Goal: Find specific page/section: Find specific page/section

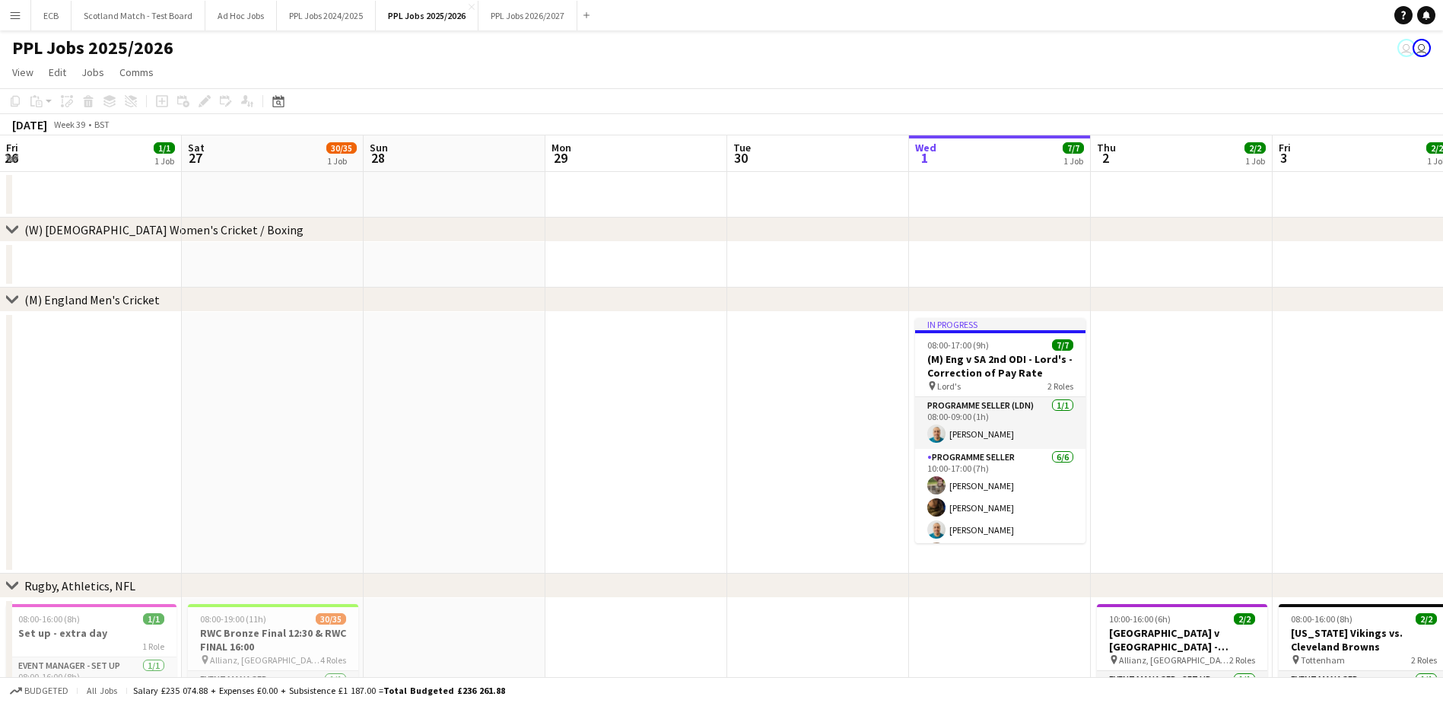
scroll to position [0, 441]
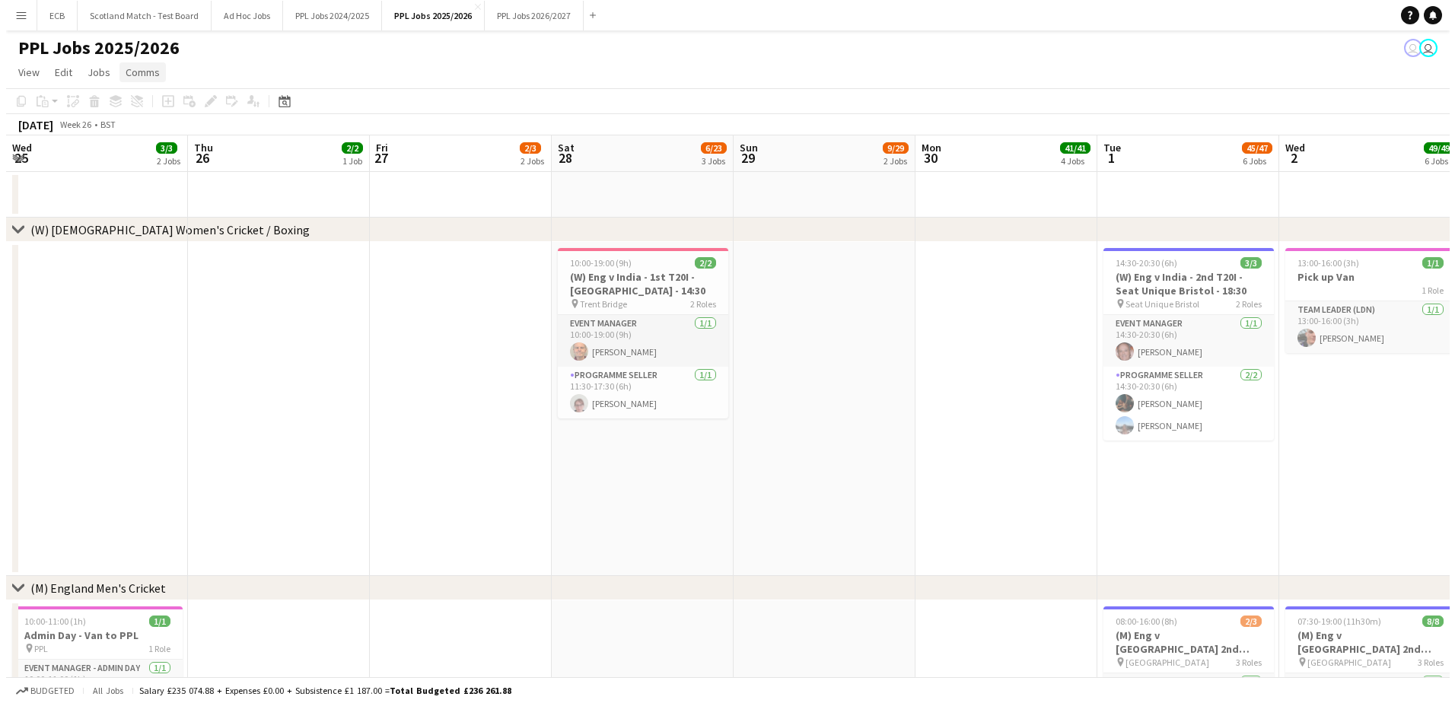
scroll to position [0, 498]
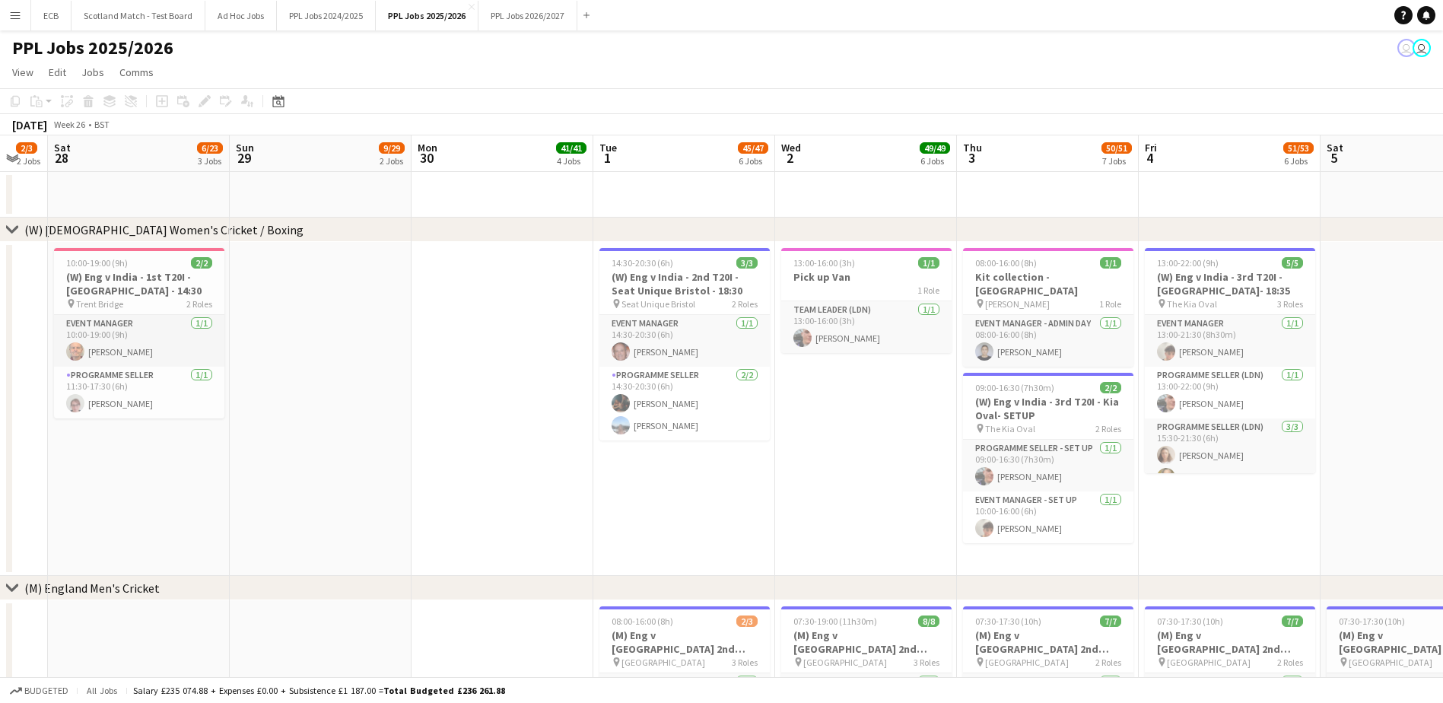
click at [14, 9] on app-icon "Menu" at bounding box center [15, 15] width 12 height 12
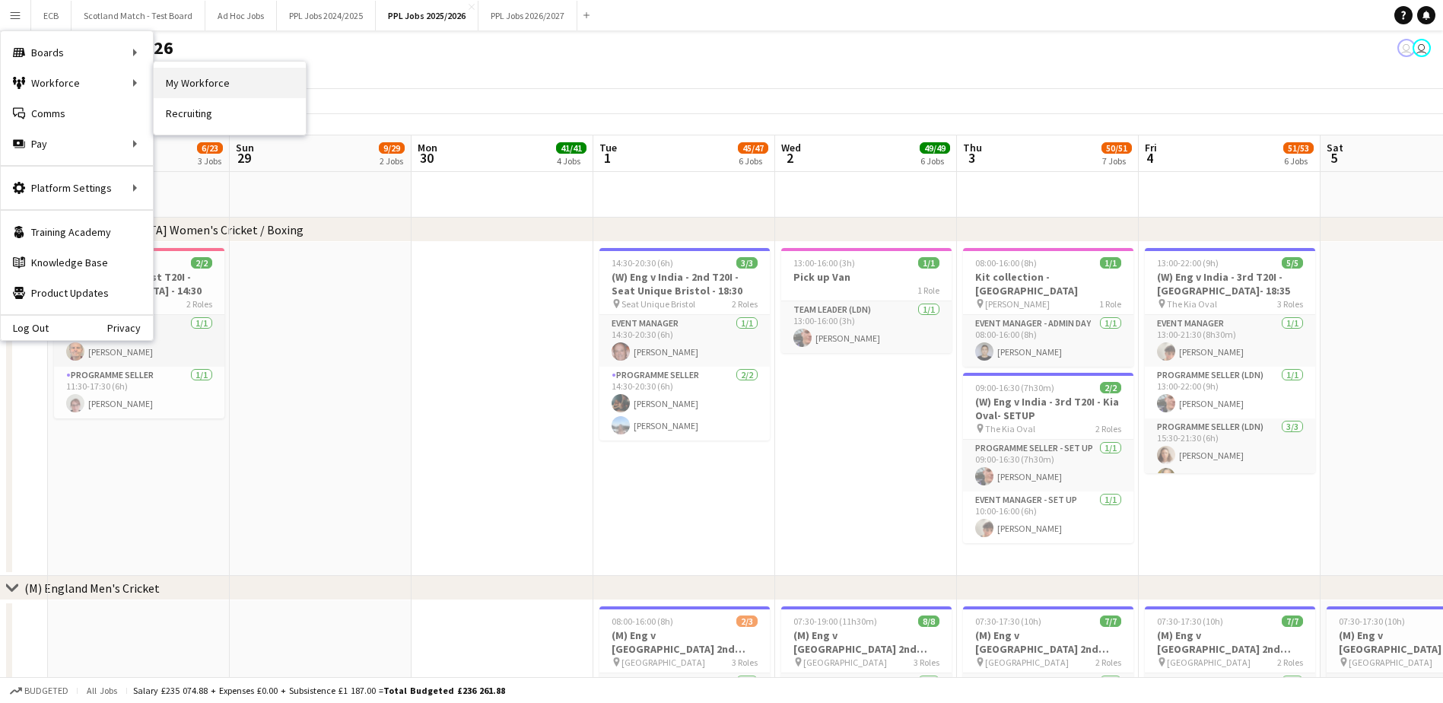
click at [205, 77] on link "My Workforce" at bounding box center [230, 83] width 152 height 30
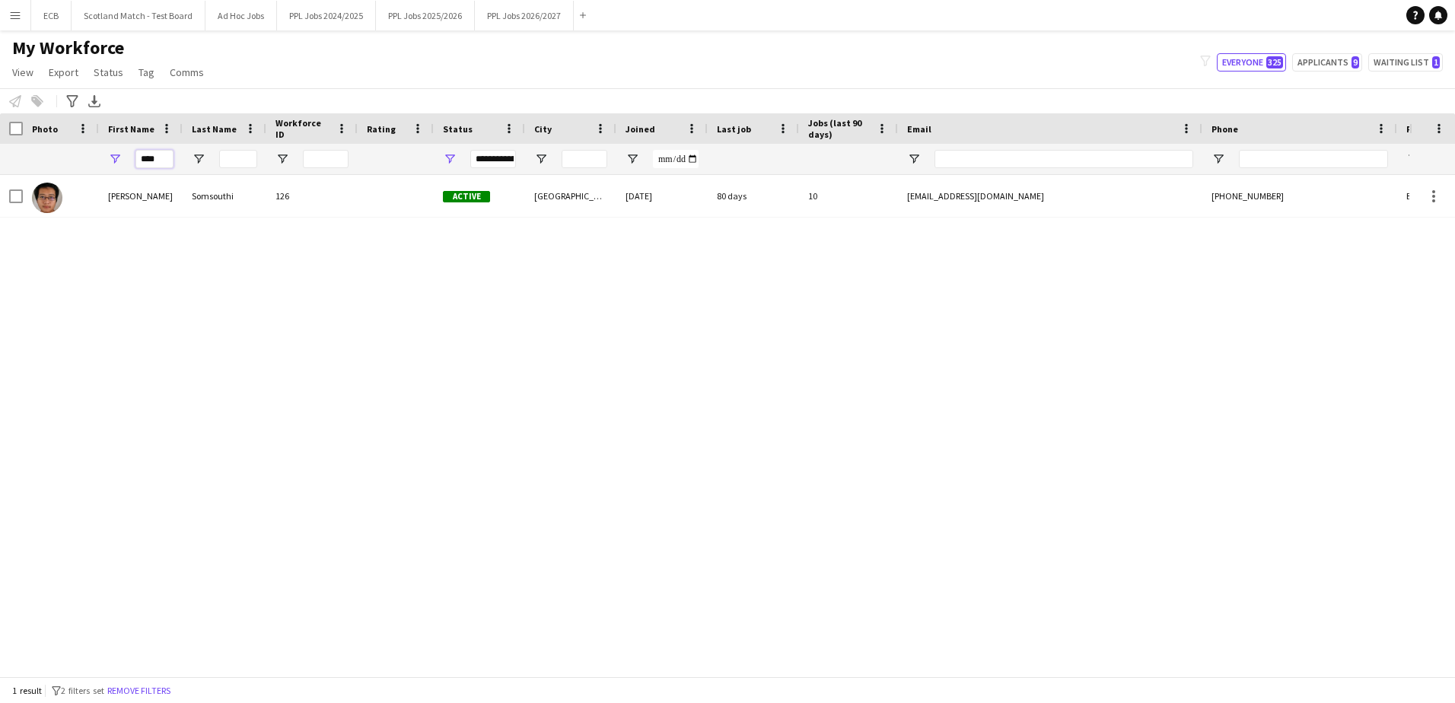
drag, startPoint x: 161, startPoint y: 152, endPoint x: 2, endPoint y: 163, distance: 159.4
click at [4, 163] on div "****" at bounding box center [824, 159] width 1649 height 30
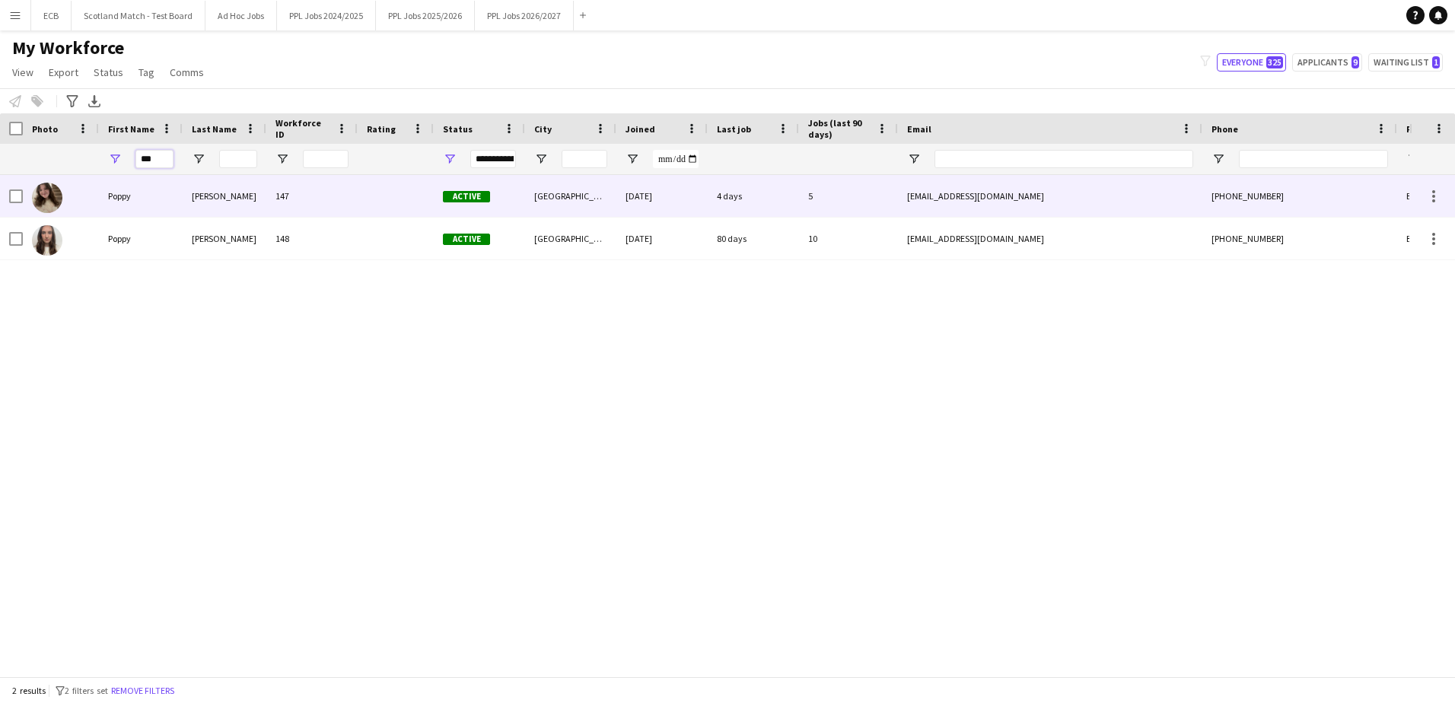
type input "***"
click at [147, 200] on div "Poppy" at bounding box center [141, 196] width 84 height 42
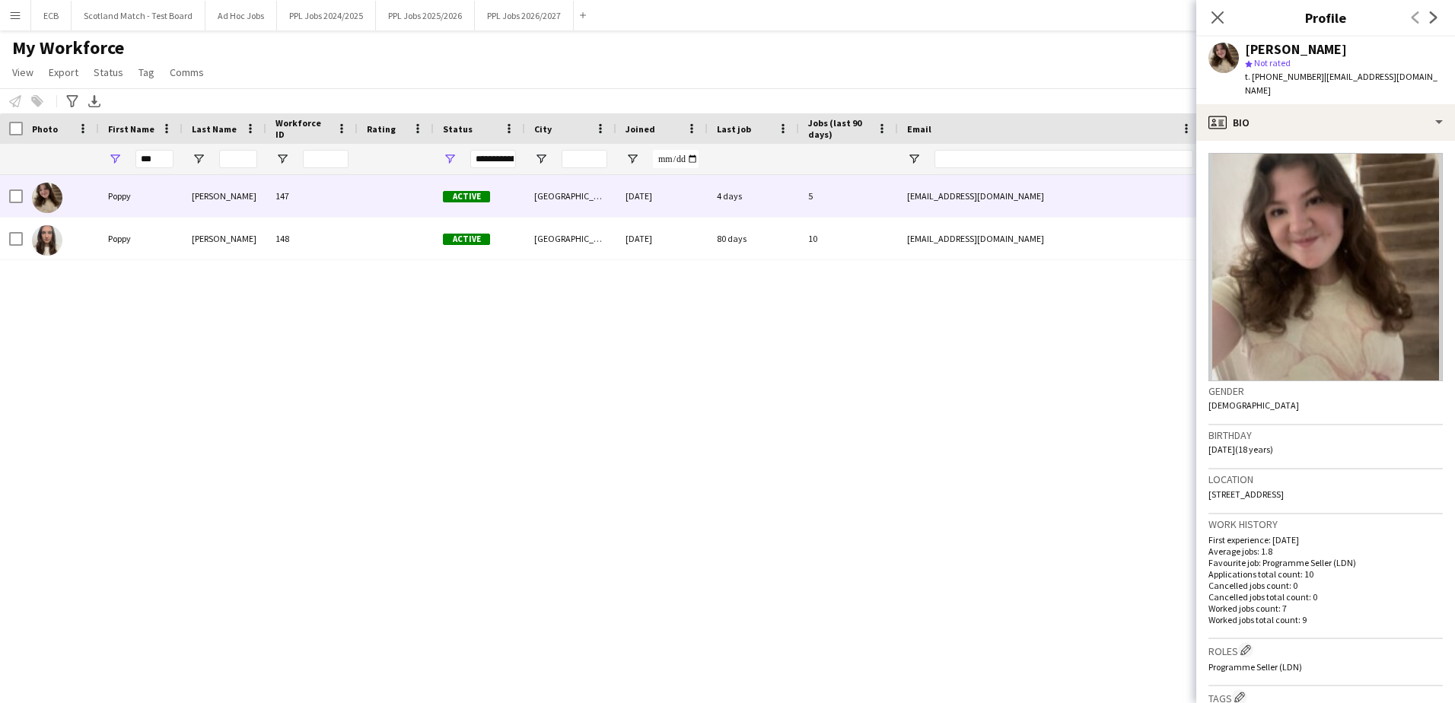
click at [1289, 141] on app-crew-profile-bio "Gender Female Birthday 24-08-2007 (18 years) Location 12 Deacon Road, Kingston …" at bounding box center [1325, 422] width 259 height 562
click at [1280, 141] on app-crew-profile-bio "Gender Female Birthday 24-08-2007 (18 years) Location 12 Deacon Road, Kingston …" at bounding box center [1325, 422] width 259 height 562
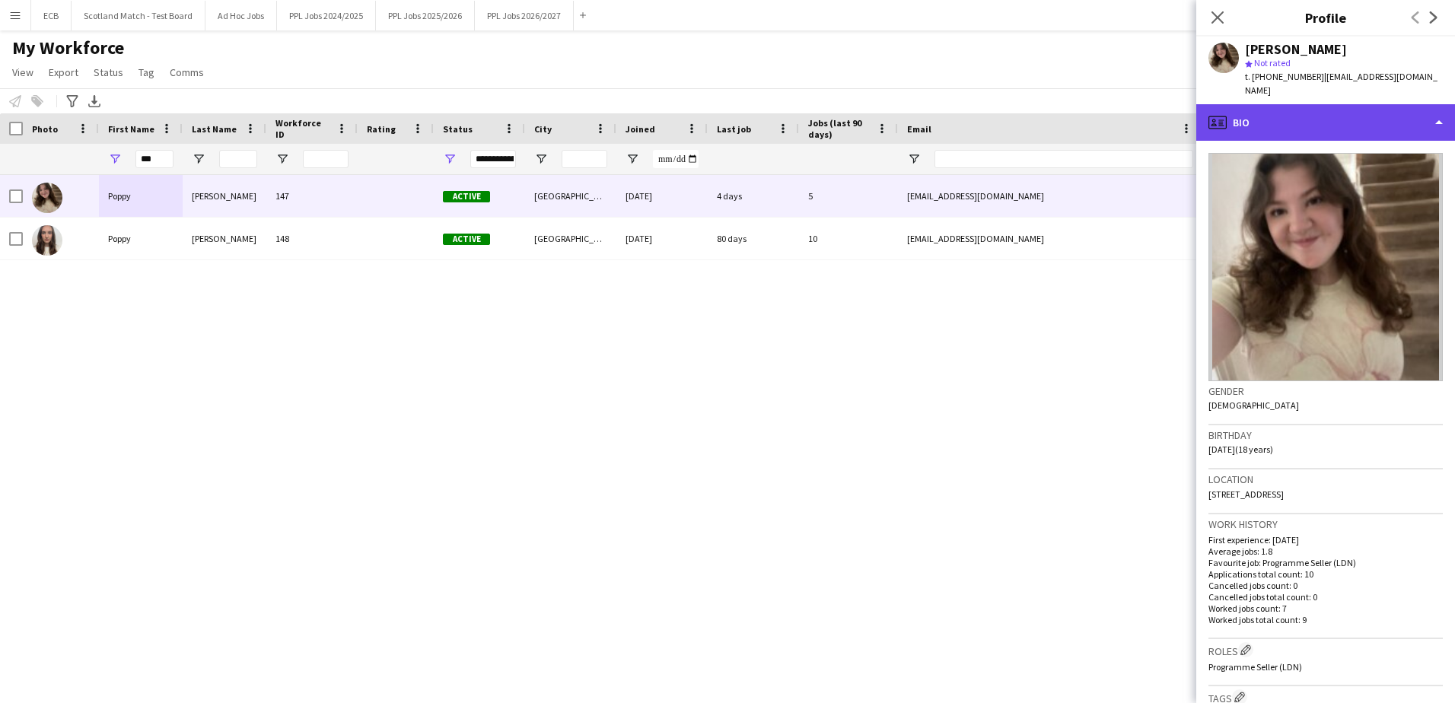
click at [1251, 115] on div "profile Bio" at bounding box center [1325, 122] width 259 height 37
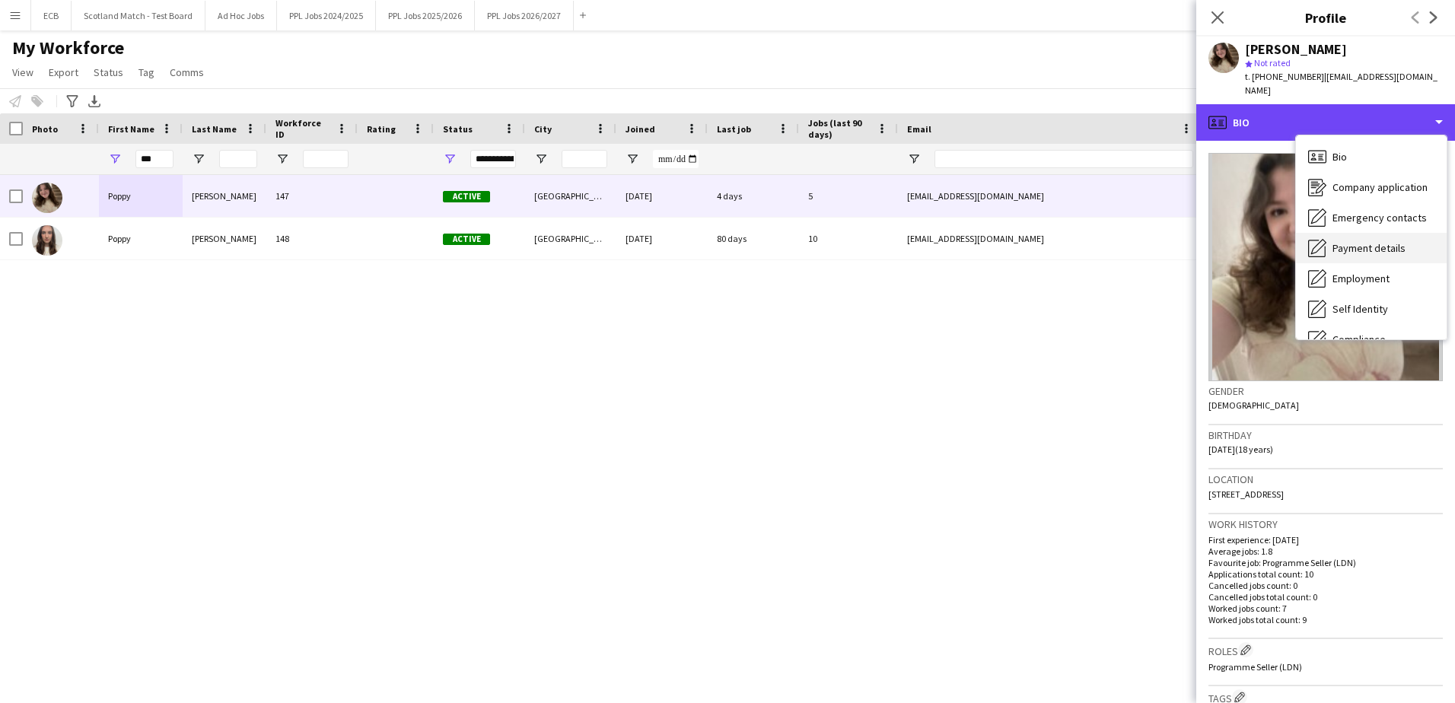
scroll to position [113, 0]
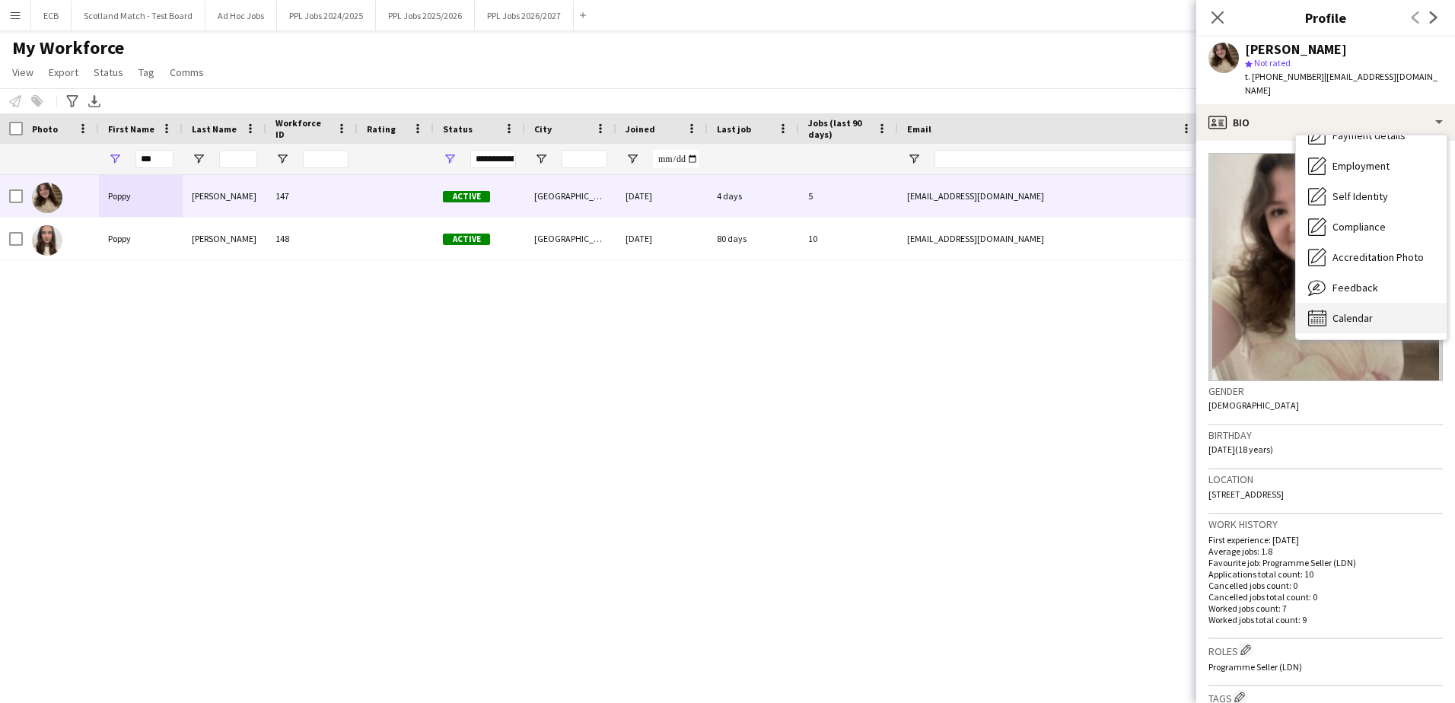
click at [1369, 311] on span "Calendar" at bounding box center [1352, 318] width 40 height 14
